Goal: Check status: Check status

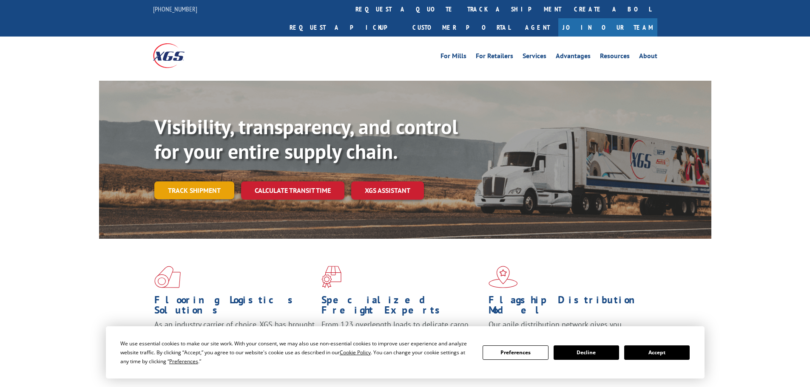
click at [207, 182] on link "Track shipment" at bounding box center [194, 191] width 80 height 18
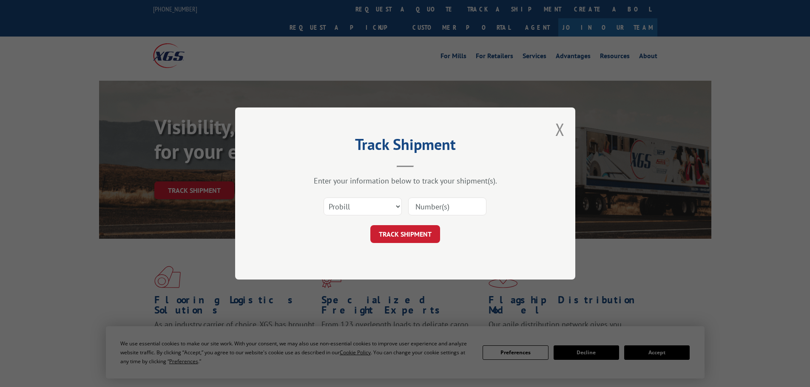
click at [443, 206] on input at bounding box center [447, 207] width 78 height 18
paste input "2839566"
type input "2839566"
click at [424, 229] on button "TRACK SHIPMENT" at bounding box center [405, 234] width 70 height 18
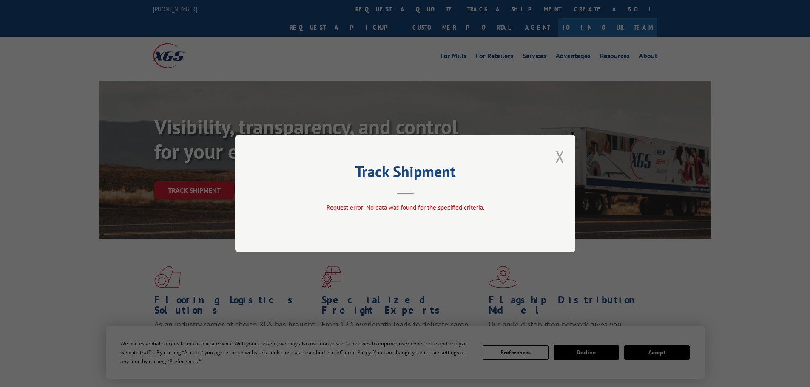
click at [559, 156] on button "Close modal" at bounding box center [559, 156] width 9 height 23
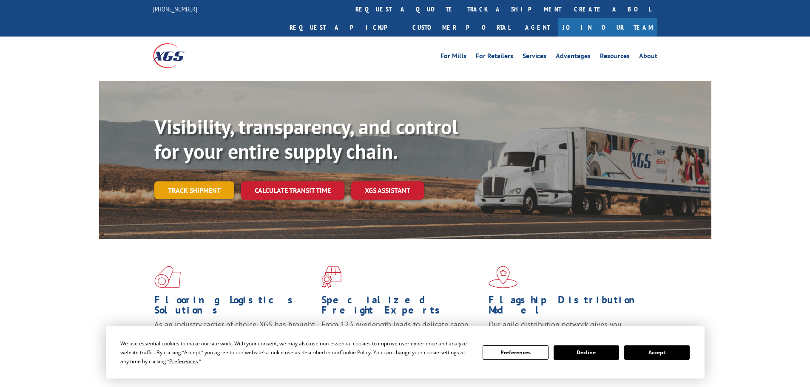
click at [174, 182] on link "Track shipment" at bounding box center [194, 191] width 80 height 18
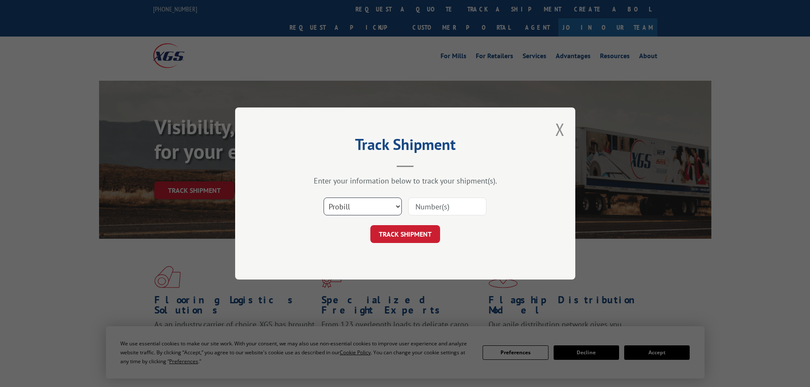
click at [383, 205] on select "Select category... Probill BOL PO" at bounding box center [363, 207] width 78 height 18
select select "po"
click at [324, 198] on select "Select category... Probill BOL PO" at bounding box center [363, 207] width 78 height 18
click at [438, 200] on input at bounding box center [447, 207] width 78 height 18
paste input "2839566"
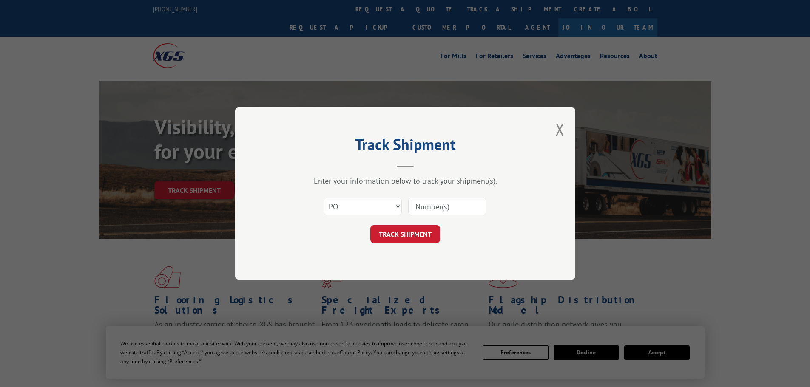
type input "2839566"
click at [412, 236] on button "TRACK SHIPMENT" at bounding box center [405, 234] width 70 height 18
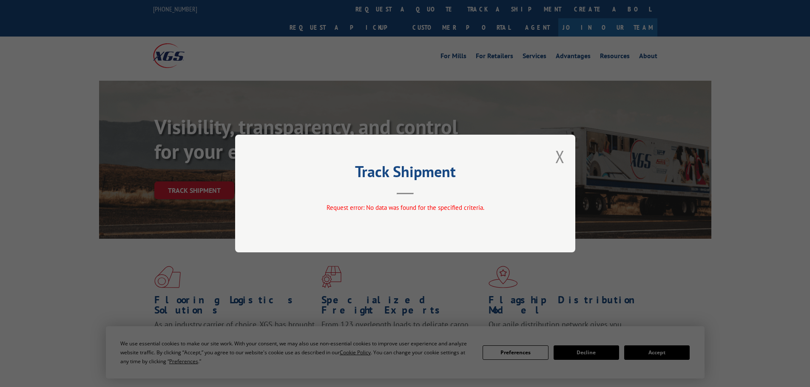
drag, startPoint x: 564, startPoint y: 156, endPoint x: 557, endPoint y: 159, distance: 8.6
click at [564, 156] on button "Close modal" at bounding box center [559, 156] width 9 height 23
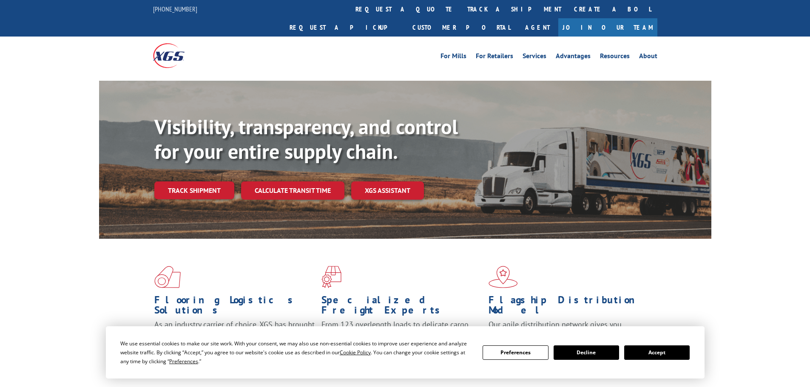
drag, startPoint x: 200, startPoint y: 172, endPoint x: 208, endPoint y: 173, distance: 8.1
click at [200, 182] on link "Track shipment" at bounding box center [194, 191] width 80 height 18
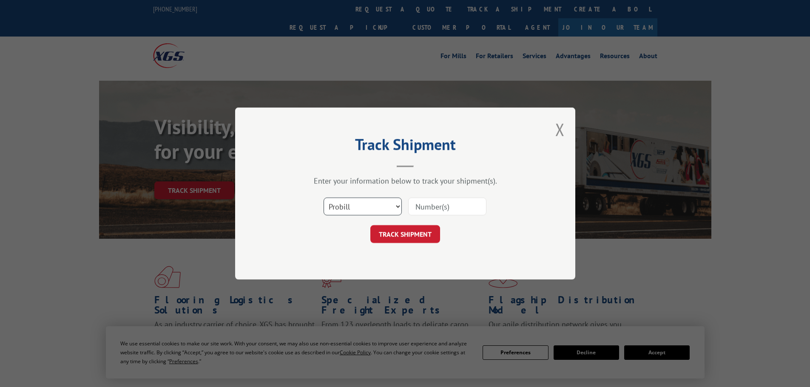
click at [385, 204] on select "Select category... Probill BOL PO" at bounding box center [363, 207] width 78 height 18
select select "po"
click at [324, 198] on select "Select category... Probill BOL PO" at bounding box center [363, 207] width 78 height 18
click at [424, 205] on input at bounding box center [447, 207] width 78 height 18
paste input "294865992"
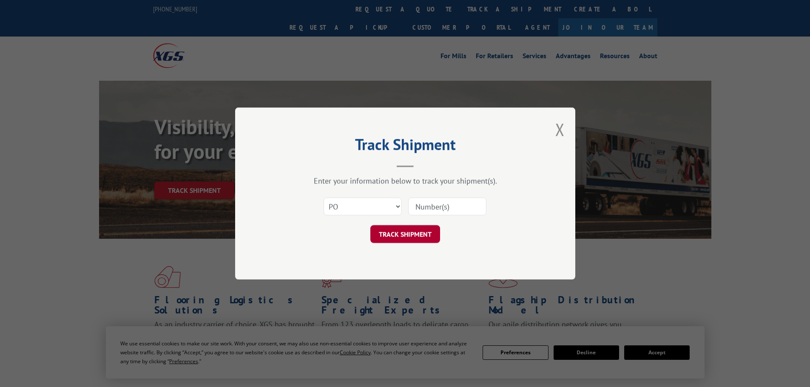
type input "294865992"
click at [414, 234] on button "TRACK SHIPMENT" at bounding box center [405, 234] width 70 height 18
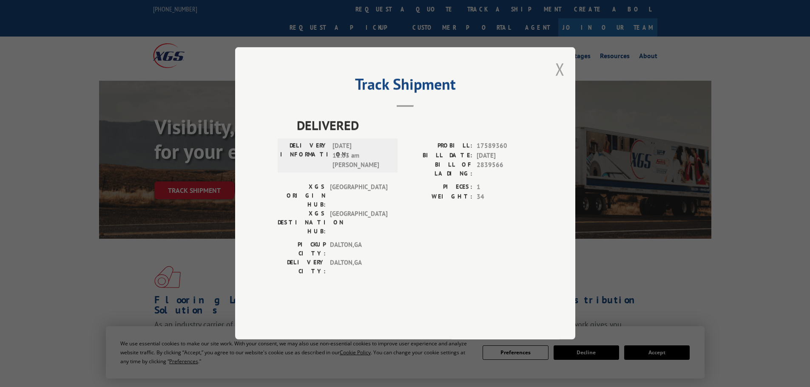
click at [559, 80] on button "Close modal" at bounding box center [559, 69] width 9 height 23
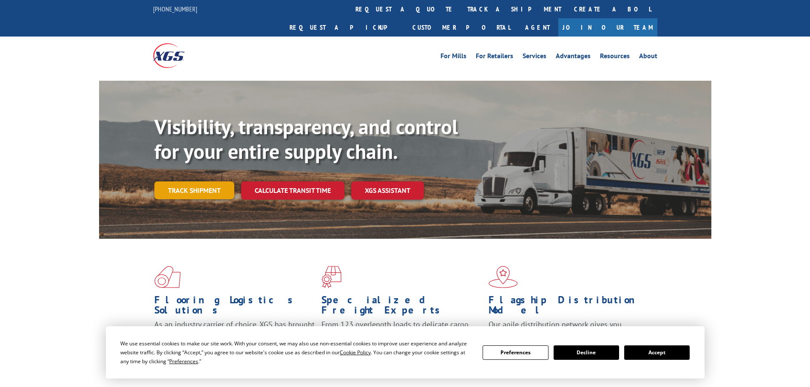
click at [194, 182] on link "Track shipment" at bounding box center [194, 191] width 80 height 18
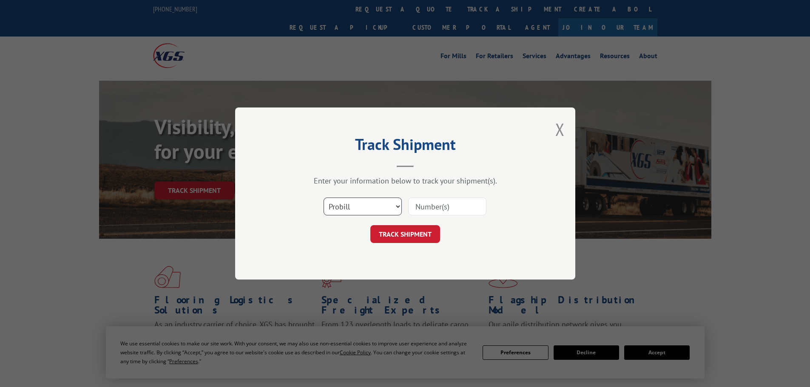
click at [373, 208] on select "Select category... Probill BOL PO" at bounding box center [363, 207] width 78 height 18
select select "bol"
click at [324, 198] on select "Select category... Probill BOL PO" at bounding box center [363, 207] width 78 height 18
click at [447, 209] on input at bounding box center [447, 207] width 78 height 18
paste input "2839566"
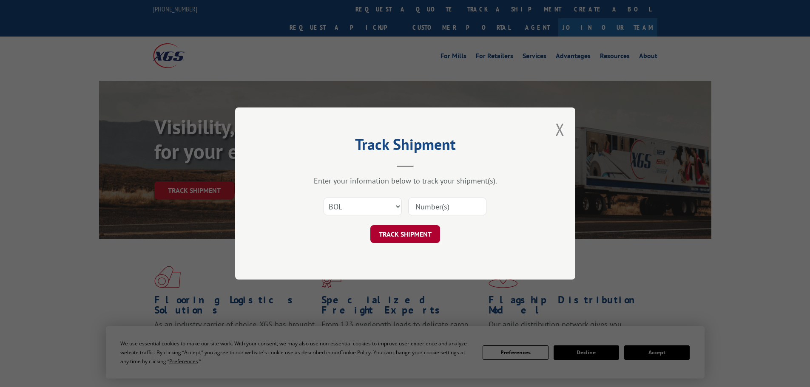
type input "2839566"
click at [424, 234] on button "TRACK SHIPMENT" at bounding box center [405, 234] width 70 height 18
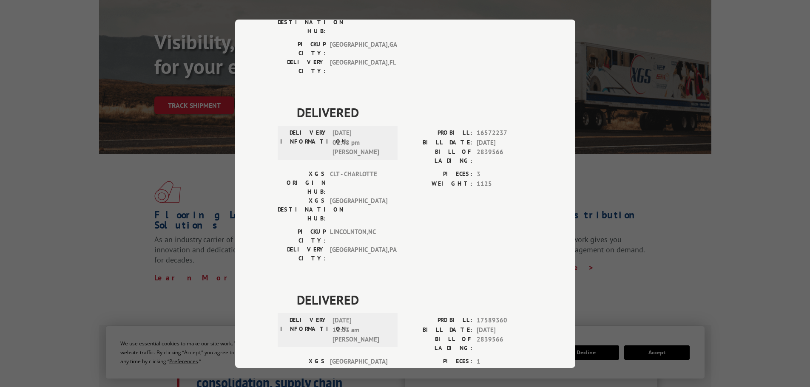
scroll to position [173, 0]
